Goal: Transaction & Acquisition: Purchase product/service

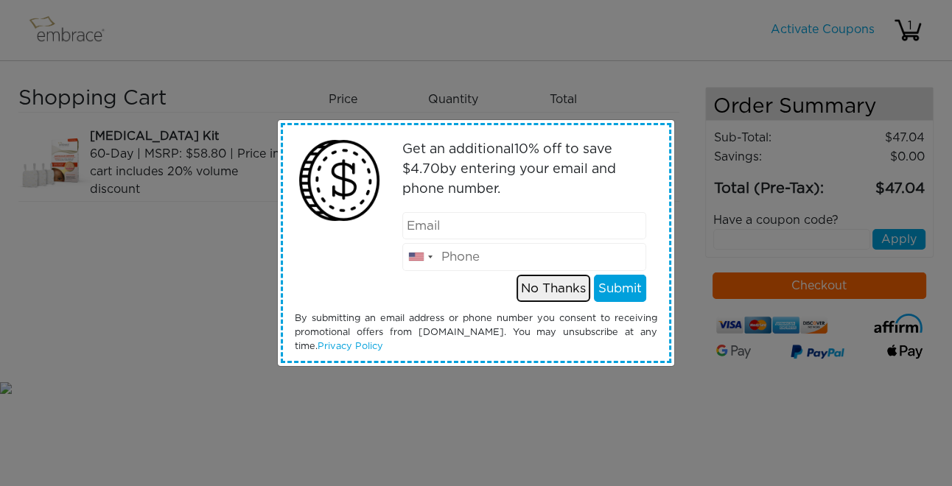
click at [552, 289] on button "No Thanks" at bounding box center [553, 289] width 74 height 28
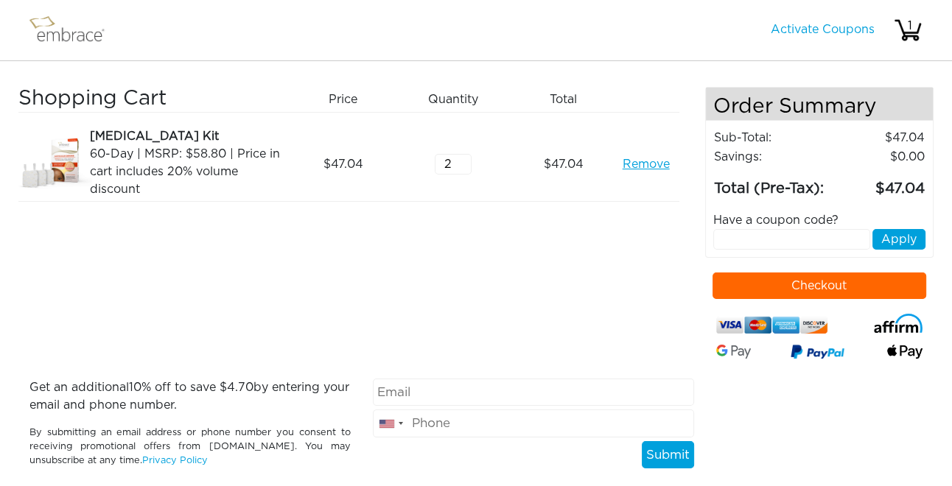
click at [465, 158] on input "2" at bounding box center [453, 164] width 37 height 21
type input "3"
click at [465, 158] on input "3" at bounding box center [453, 164] width 37 height 21
click at [820, 29] on link "Activate Coupons" at bounding box center [823, 30] width 104 height 12
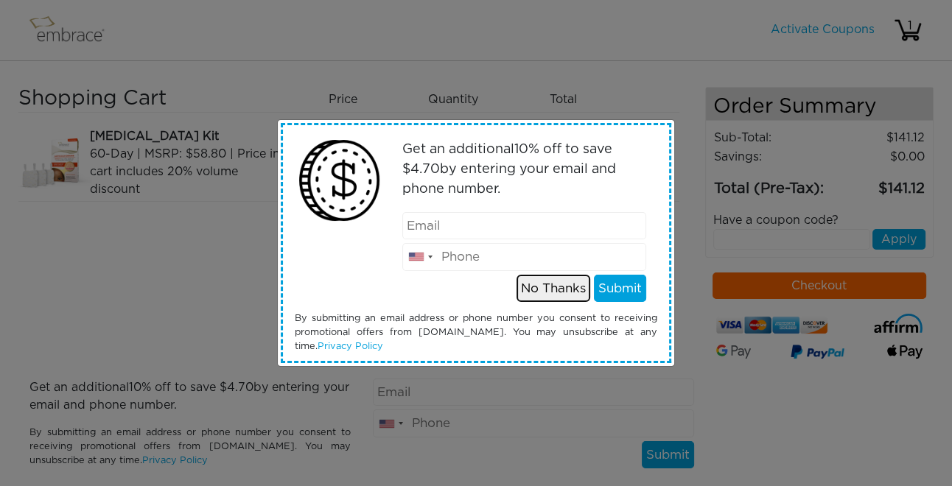
click at [547, 289] on button "No Thanks" at bounding box center [553, 289] width 74 height 28
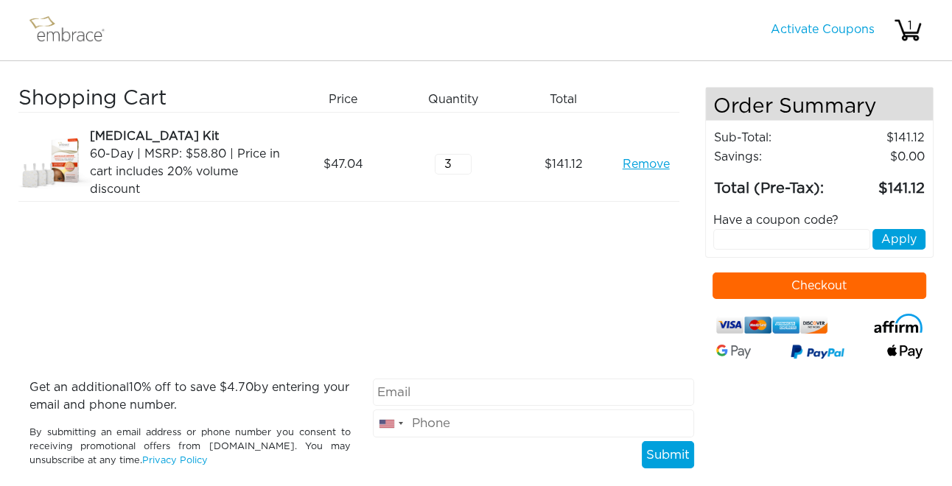
click at [777, 241] on input "text" at bounding box center [791, 239] width 157 height 21
click at [755, 247] on input "text" at bounding box center [791, 239] width 157 height 21
type input "septembersteal"
click at [895, 239] on button "Apply" at bounding box center [898, 239] width 53 height 21
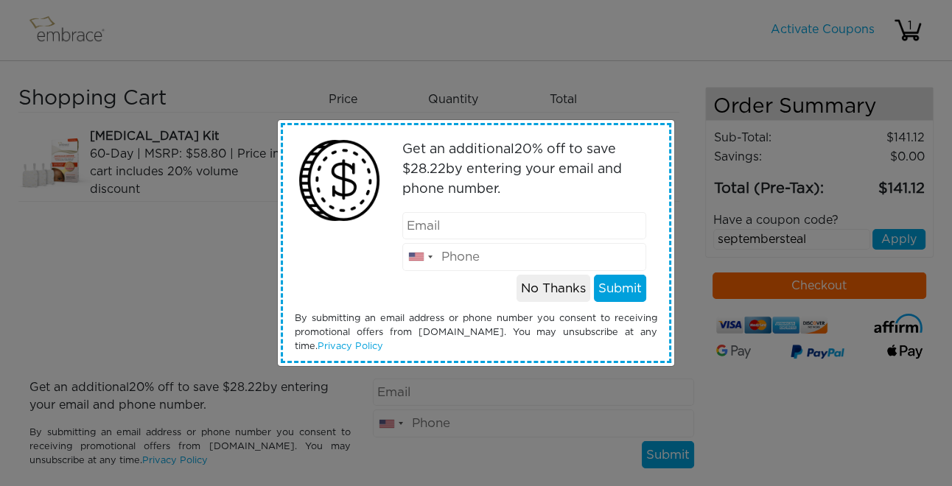
click at [441, 228] on input "email" at bounding box center [524, 226] width 245 height 28
type input "marin.mccutcheon@gmail.com"
type input "3108663016"
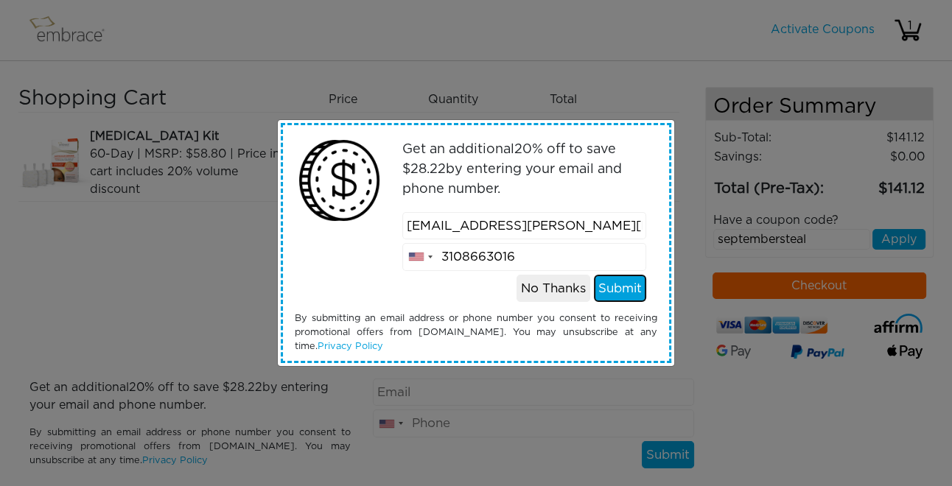
click at [619, 294] on button "Submit" at bounding box center [620, 289] width 52 height 28
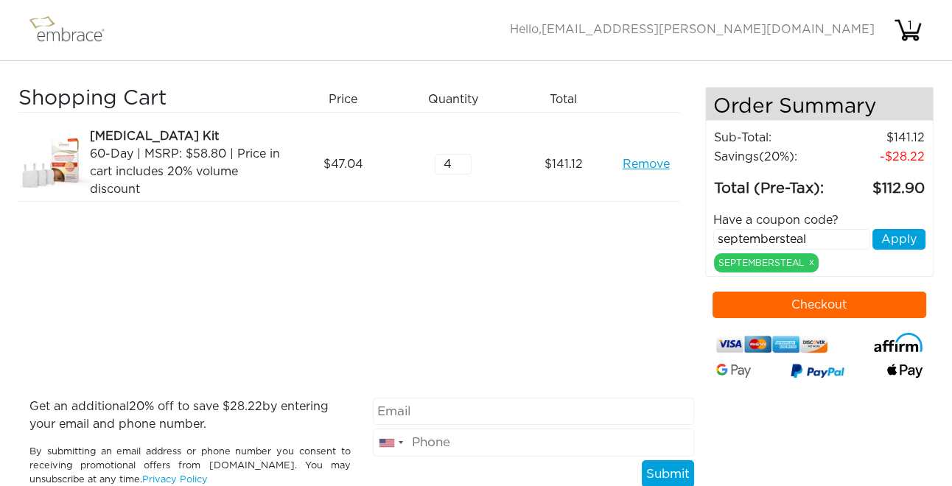
click at [463, 160] on input "4" at bounding box center [453, 164] width 37 height 21
click at [463, 160] on input "5" at bounding box center [453, 164] width 37 height 21
click at [460, 193] on div "5" at bounding box center [459, 164] width 110 height 74
click at [274, 305] on div "Shopping Cart Price Quantity Qty Total Liposuction Kit 60-Day | MSRP: $58.80 | …" at bounding box center [361, 242] width 687 height 311
click at [450, 165] on input "5" at bounding box center [453, 164] width 37 height 21
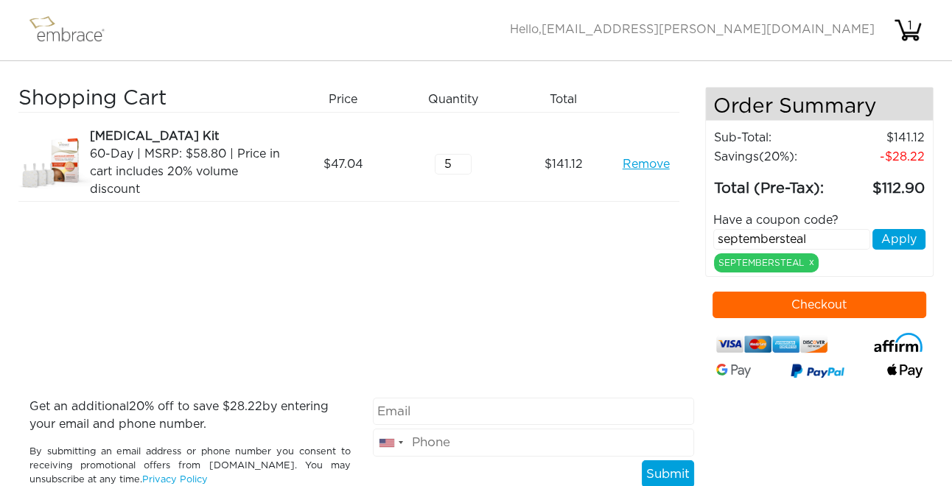
click at [428, 168] on div "5" at bounding box center [459, 164] width 110 height 74
click at [548, 179] on div "141.12" at bounding box center [568, 164] width 110 height 74
click at [461, 158] on input "6" at bounding box center [453, 164] width 37 height 21
type input "5"
click at [461, 167] on input "5" at bounding box center [453, 164] width 37 height 21
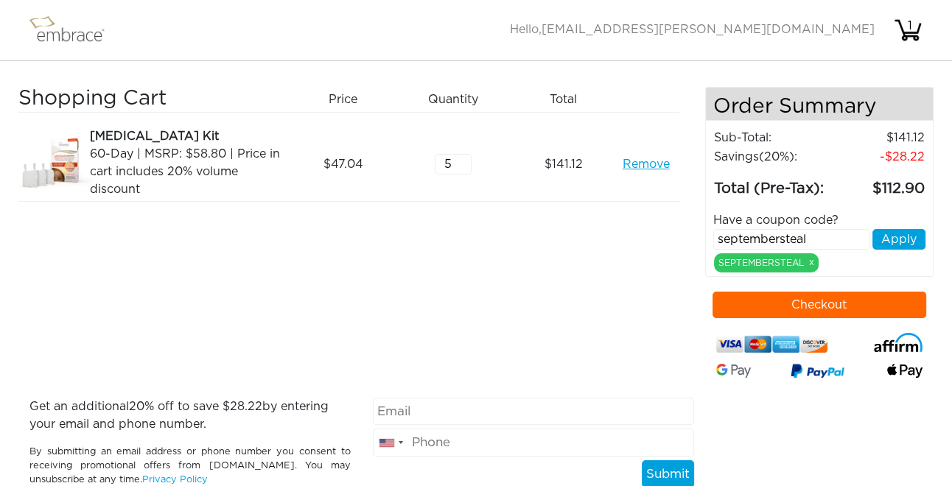
click at [499, 187] on div "5" at bounding box center [459, 164] width 110 height 74
click at [454, 167] on input "5" at bounding box center [453, 164] width 37 height 21
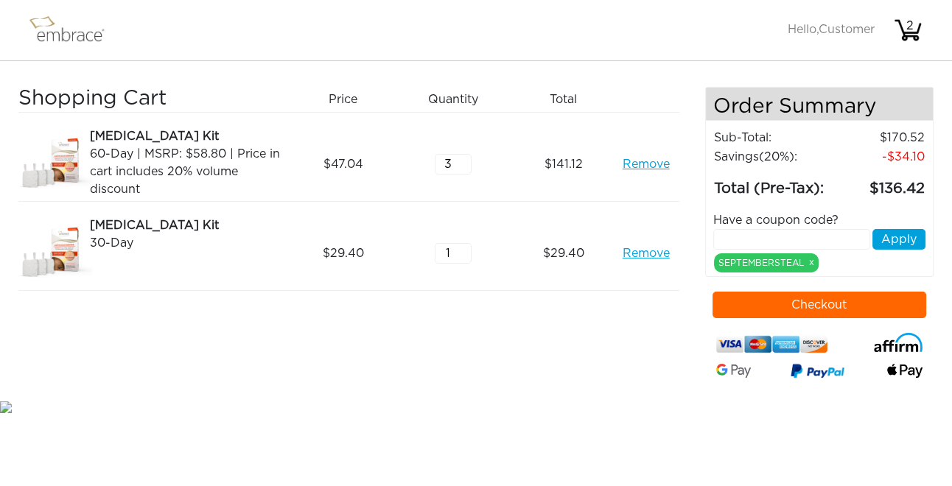
drag, startPoint x: 449, startPoint y: 164, endPoint x: 424, endPoint y: 163, distance: 25.8
click at [424, 163] on div "3" at bounding box center [459, 164] width 110 height 74
click at [517, 177] on div "141.12" at bounding box center [568, 164] width 110 height 74
click at [641, 251] on link "Remove" at bounding box center [645, 254] width 47 height 18
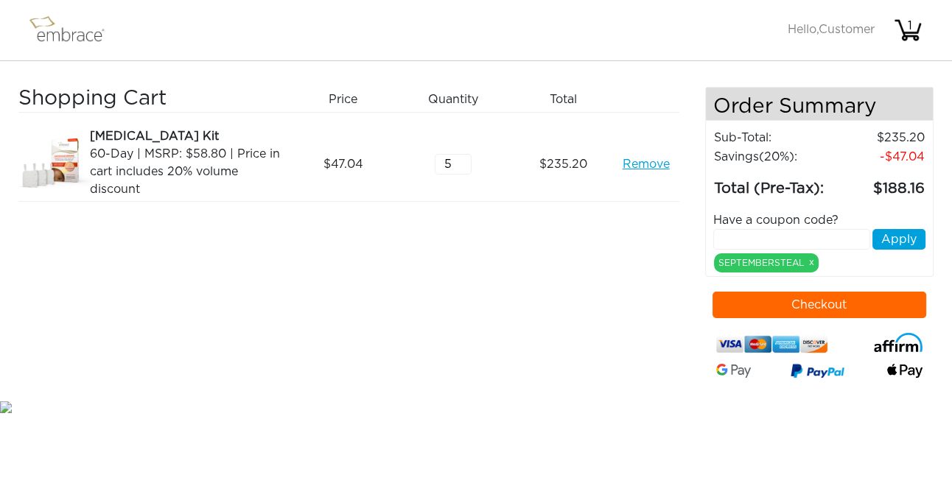
drag, startPoint x: 452, startPoint y: 162, endPoint x: 434, endPoint y: 162, distance: 17.7
click at [435, 162] on input "5" at bounding box center [453, 164] width 37 height 21
type input "6"
click at [457, 224] on div "Shopping Cart Price Quantity Qty Total Liposuction Kit 60-Day | MSRP: $58.80 | …" at bounding box center [361, 242] width 687 height 311
click at [816, 302] on button "Checkout" at bounding box center [819, 305] width 214 height 27
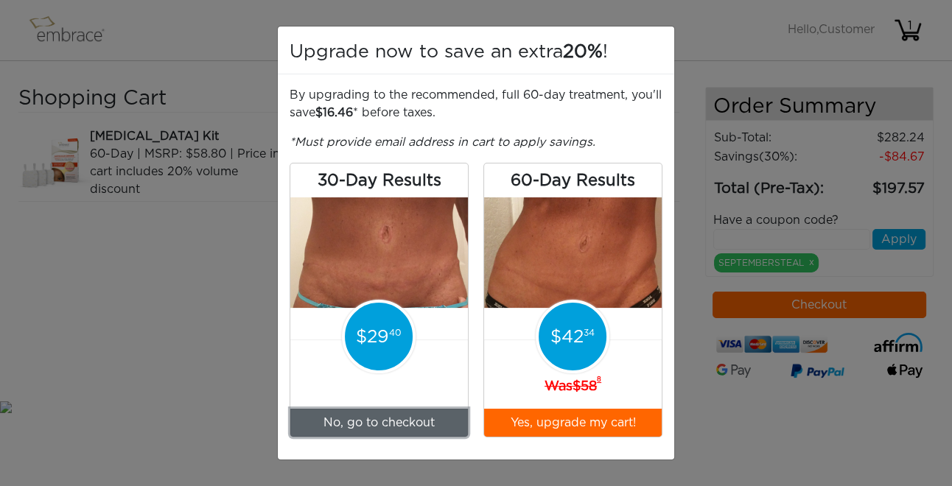
click at [382, 419] on link "No, go to checkout" at bounding box center [379, 423] width 178 height 28
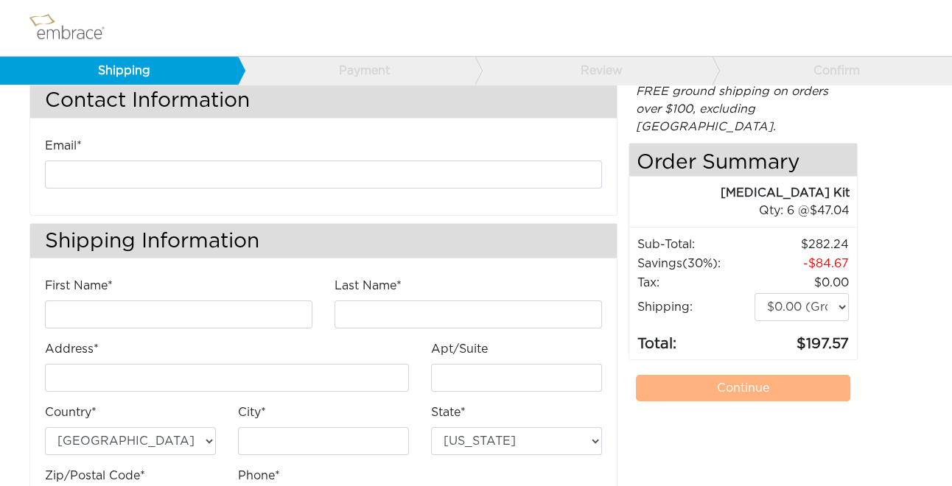
scroll to position [38, 0]
click at [144, 187] on div "Email*" at bounding box center [323, 167] width 579 height 63
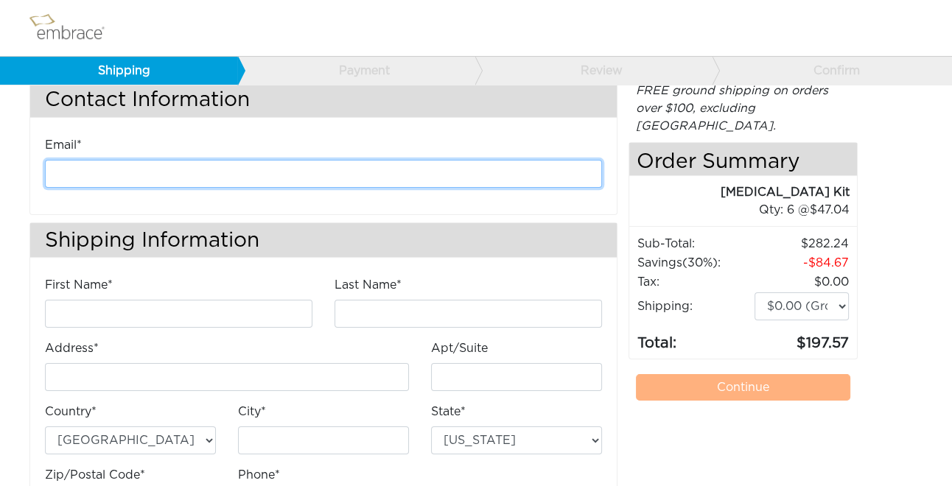
click at [144, 169] on input "email" at bounding box center [323, 174] width 557 height 28
type input "marin.mccutcheon@gmail.com"
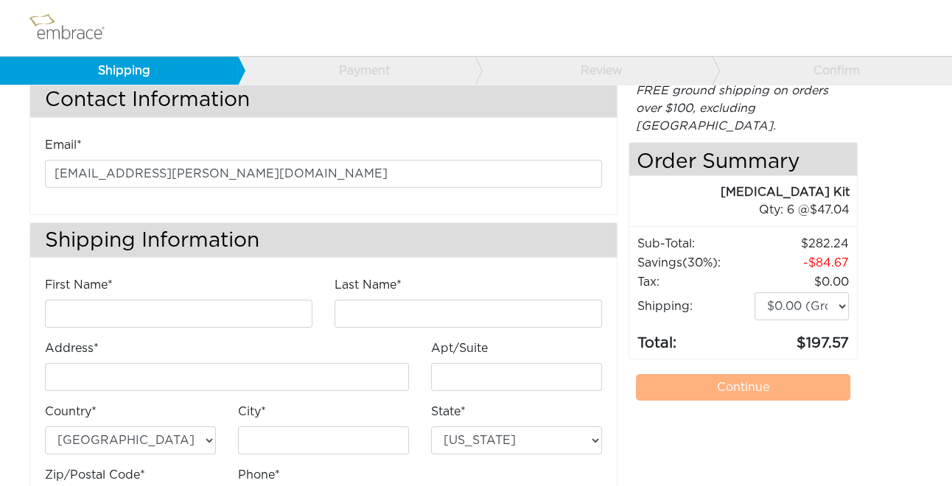
type input "Marin"
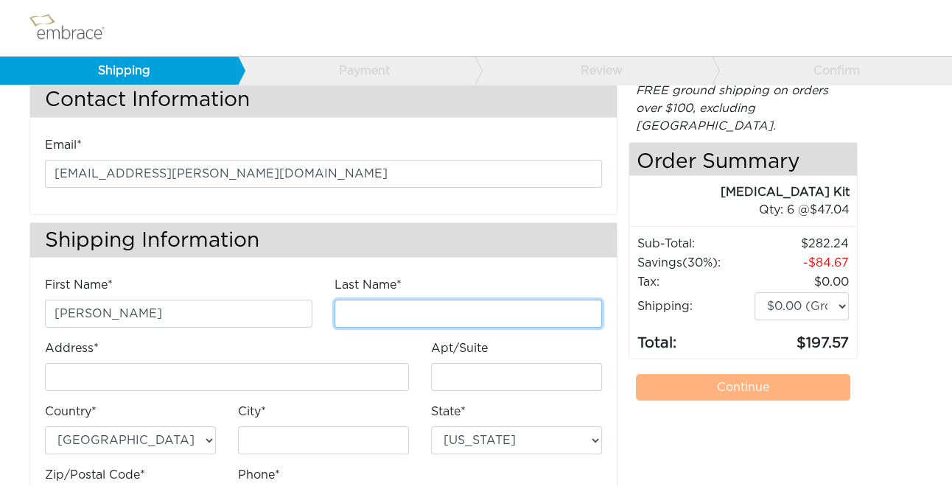
type input "McCutcheon"
type input "151 N Williams Ave"
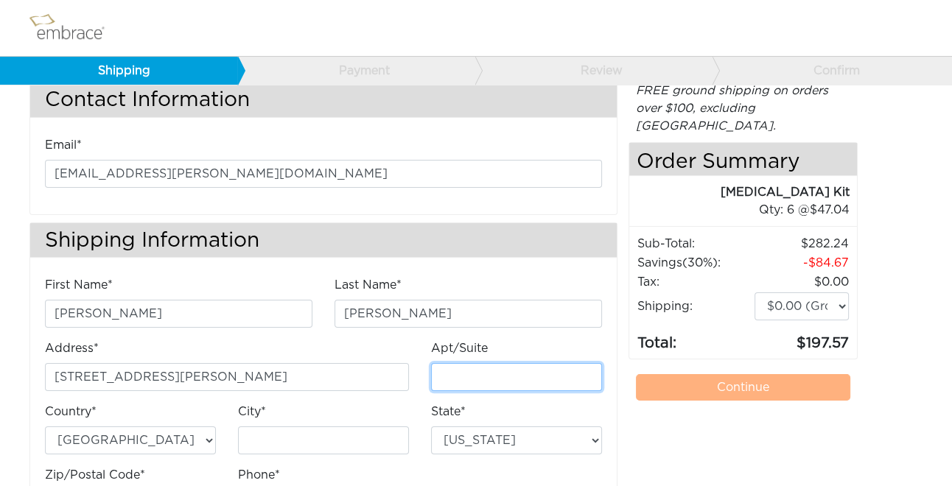
type input "Apt 401"
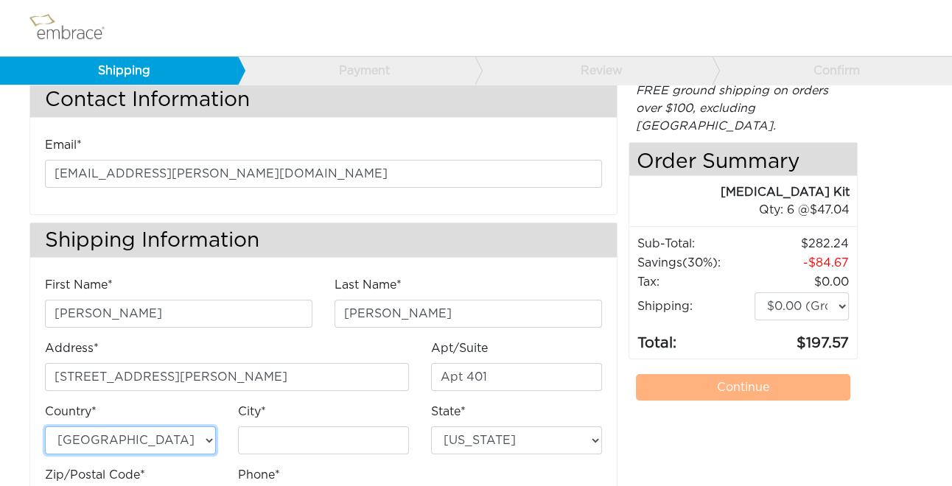
type input "Klamath Falls"
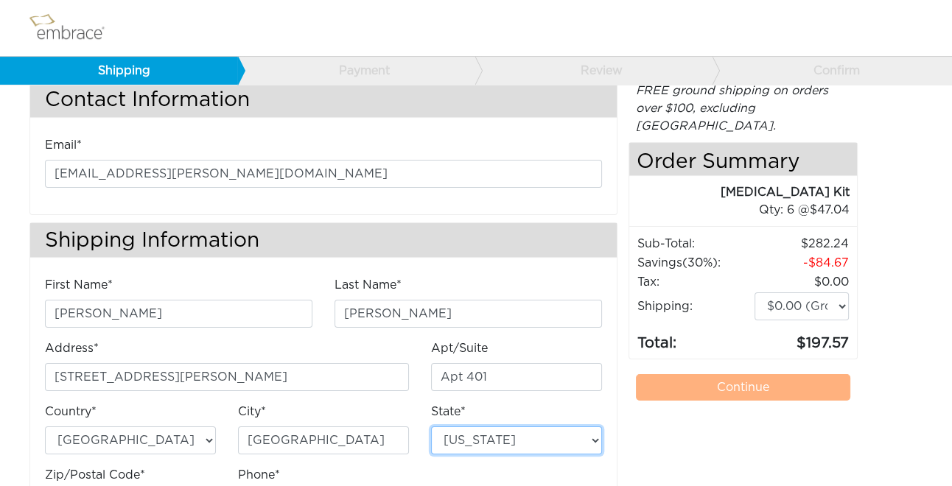
select select "OR"
type input "97601"
type input "3108663016"
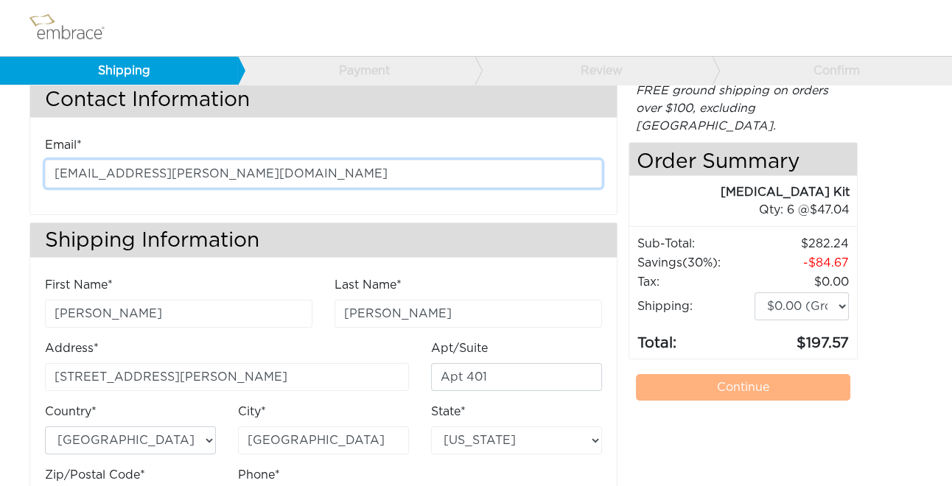
scroll to position [113, 0]
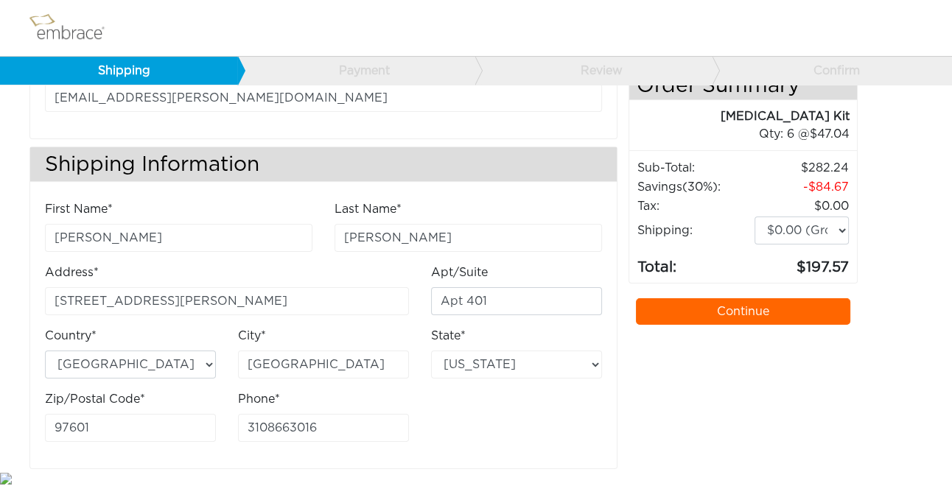
click at [736, 298] on link "Continue" at bounding box center [743, 311] width 214 height 27
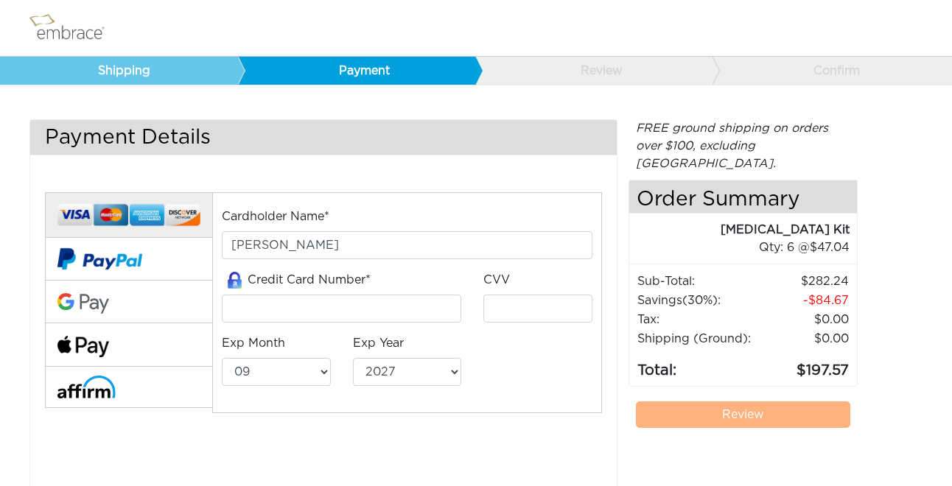
select select "9"
select select "2027"
click at [336, 312] on input "tel" at bounding box center [341, 309] width 239 height 28
type input "[CREDIT_CARD_NUMBER]"
select select "2029"
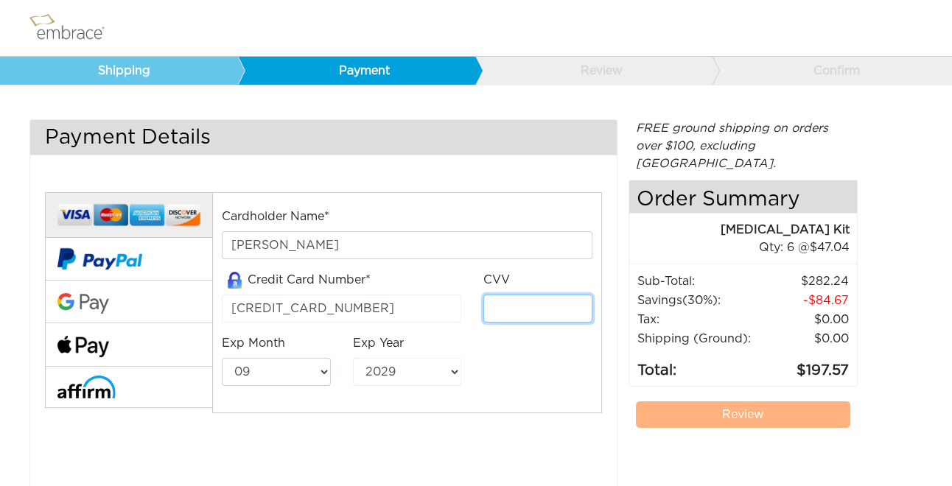
click at [506, 310] on input "tel" at bounding box center [537, 309] width 109 height 28
type input "343"
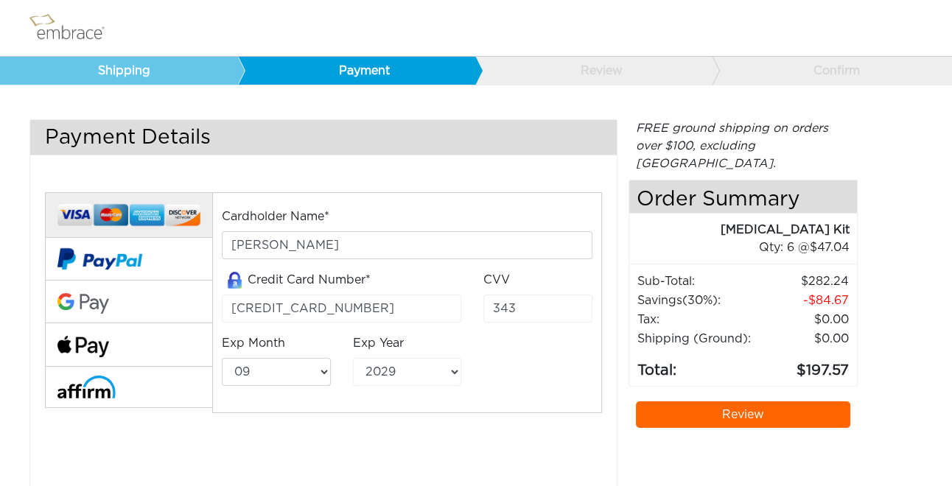
click at [521, 443] on div "Cardholder Name* Marin McCutcheon Credit Card Number* 4147342078351360 CVV 343 …" at bounding box center [323, 323] width 579 height 298
click at [720, 401] on link "Review" at bounding box center [743, 414] width 214 height 27
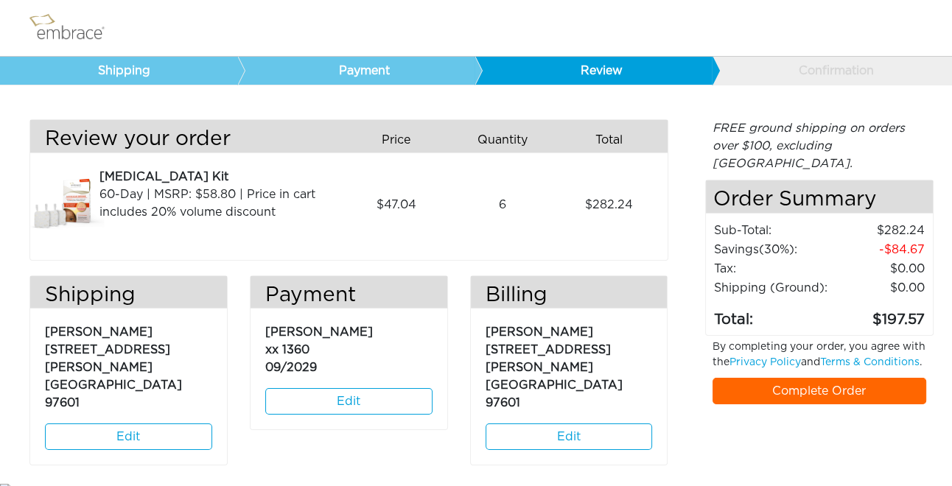
click at [798, 385] on link "Complete Order" at bounding box center [819, 391] width 214 height 27
